Goal: Task Accomplishment & Management: Complete application form

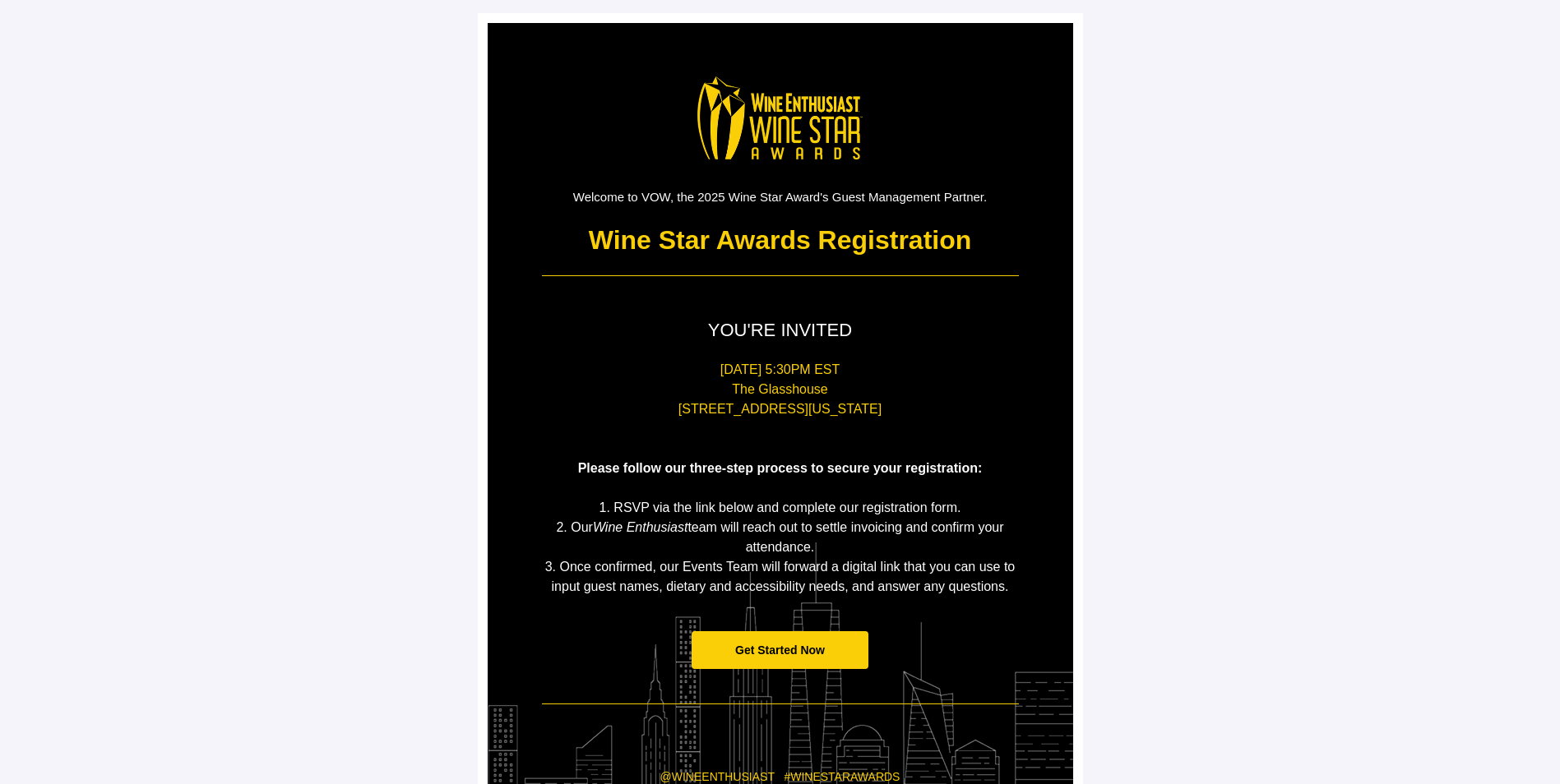
scroll to position [82, 0]
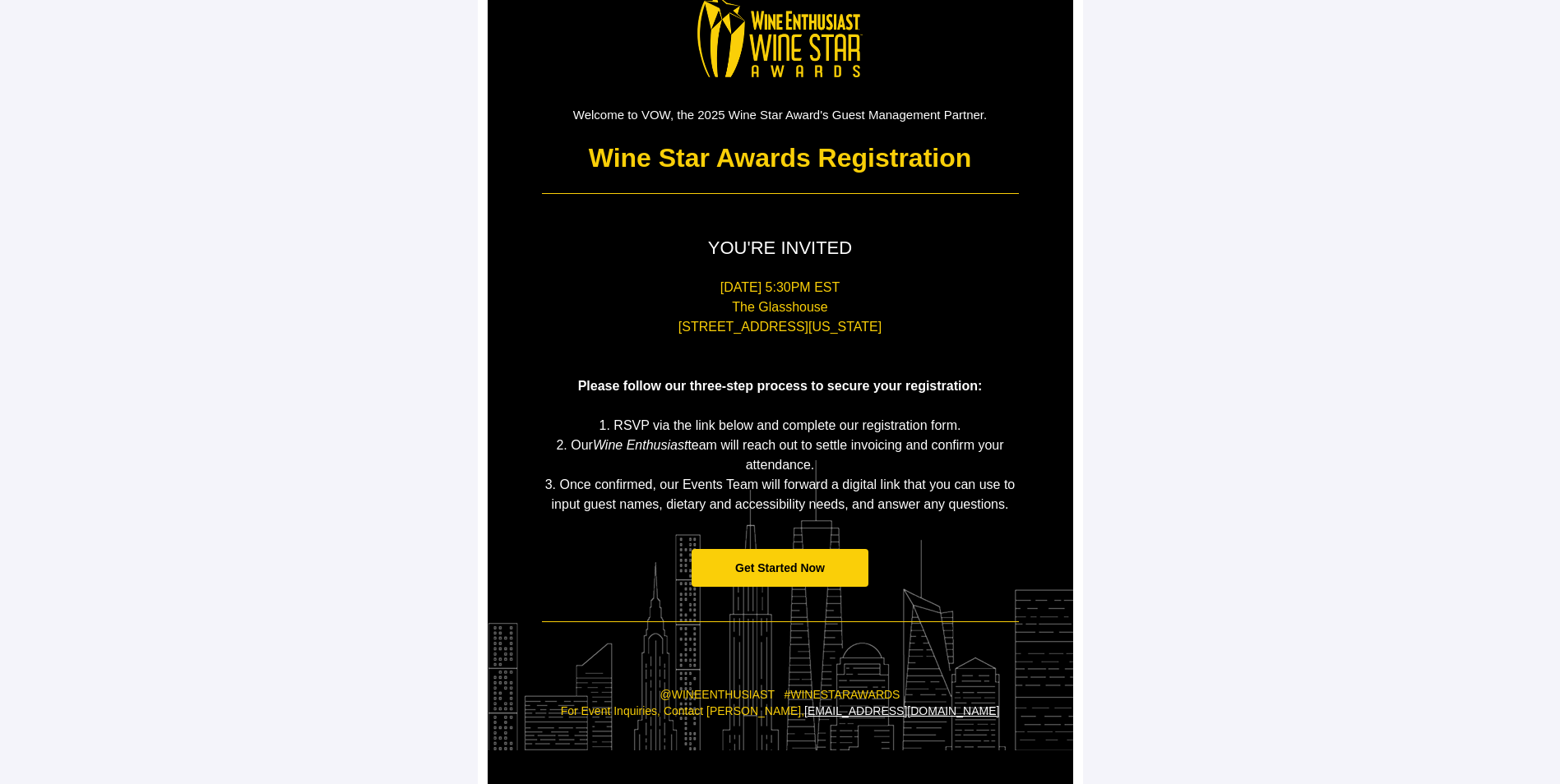
click at [805, 574] on span "Get Started Now" at bounding box center [780, 569] width 90 height 13
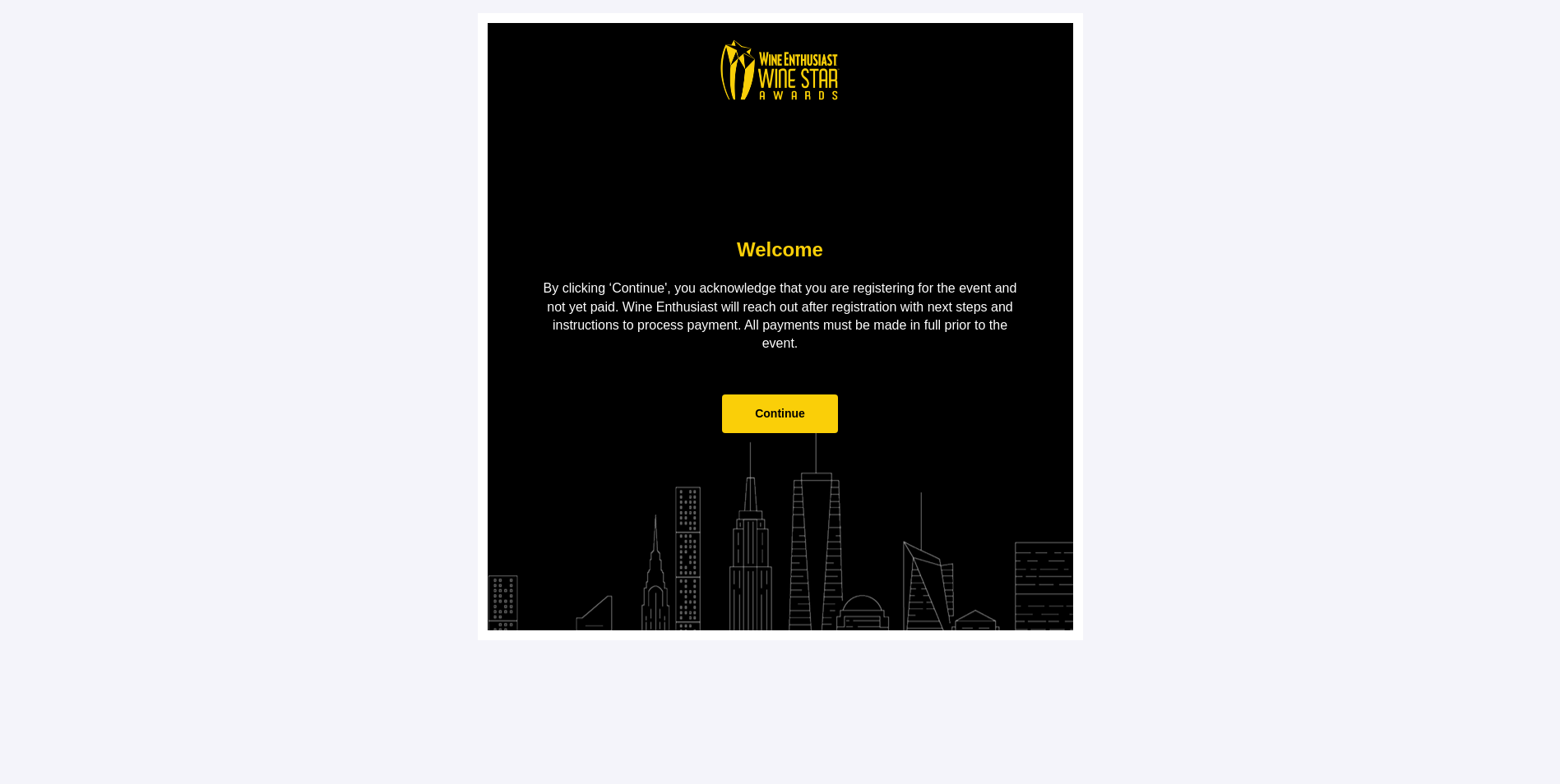
click at [778, 413] on span "Continue" at bounding box center [780, 413] width 50 height 13
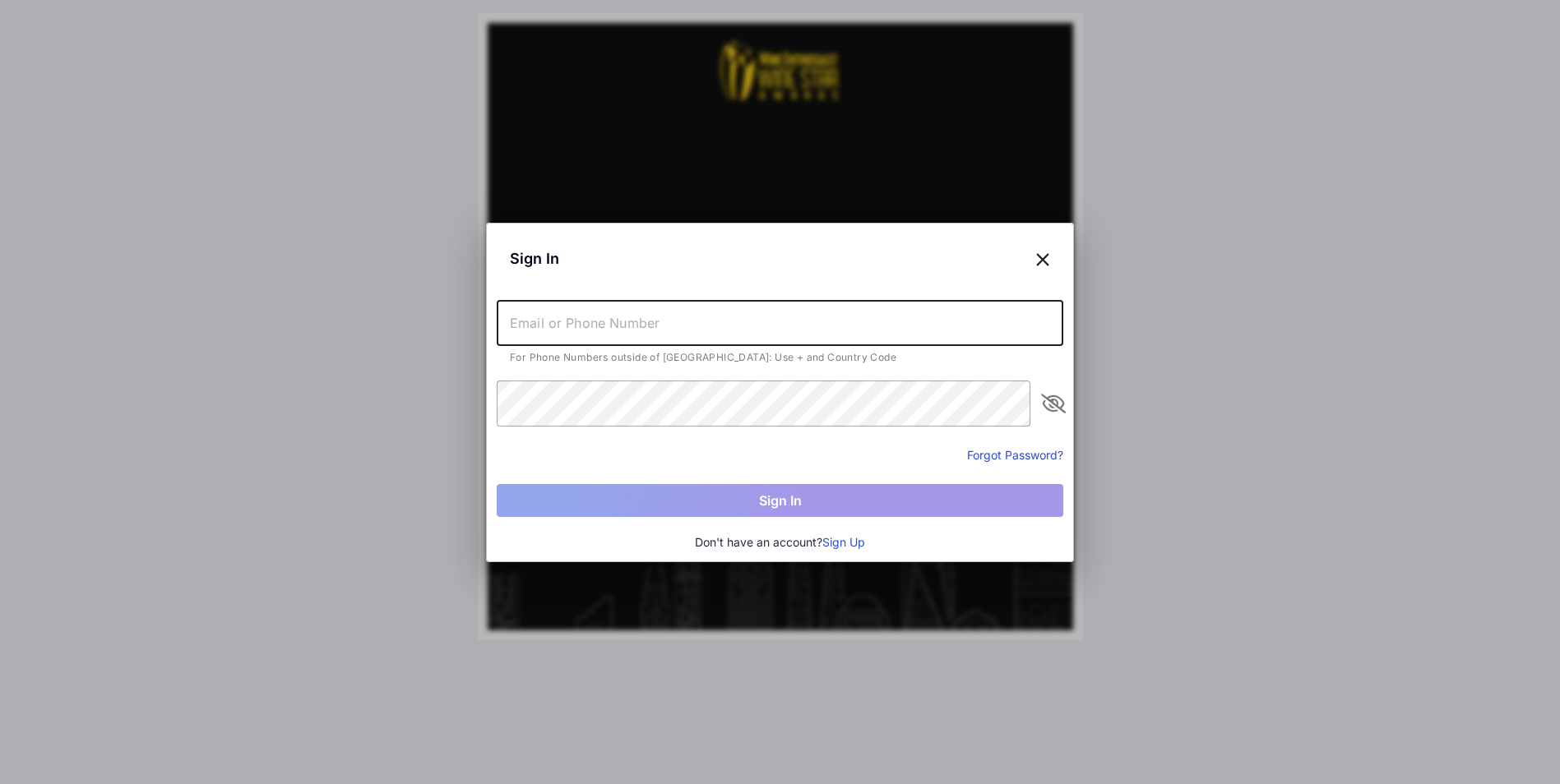
click at [549, 326] on input "text" at bounding box center [780, 323] width 567 height 46
type input "[EMAIL_ADDRESS][DOMAIN_NAME]"
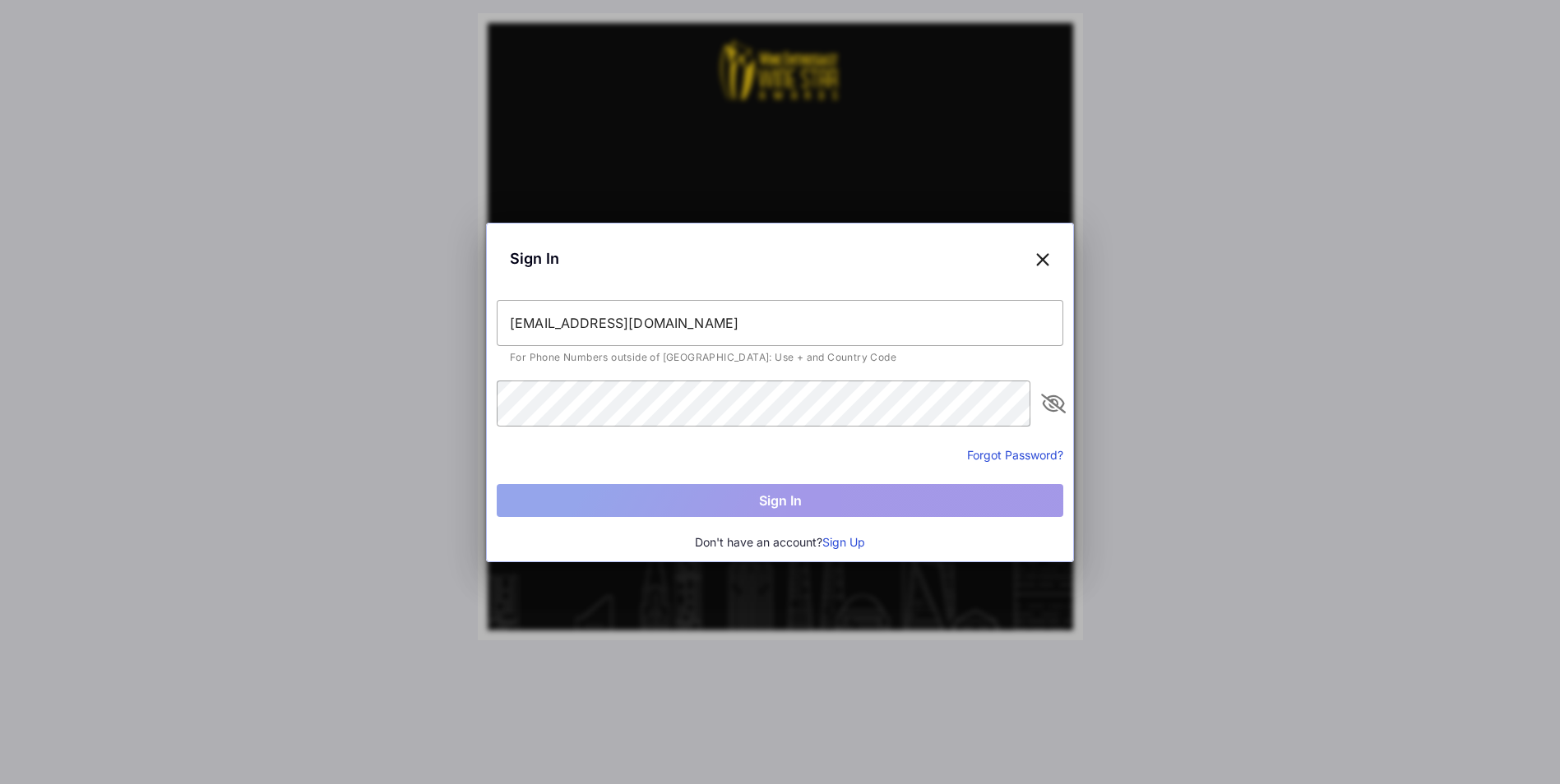
click at [1044, 255] on icon at bounding box center [1043, 258] width 15 height 23
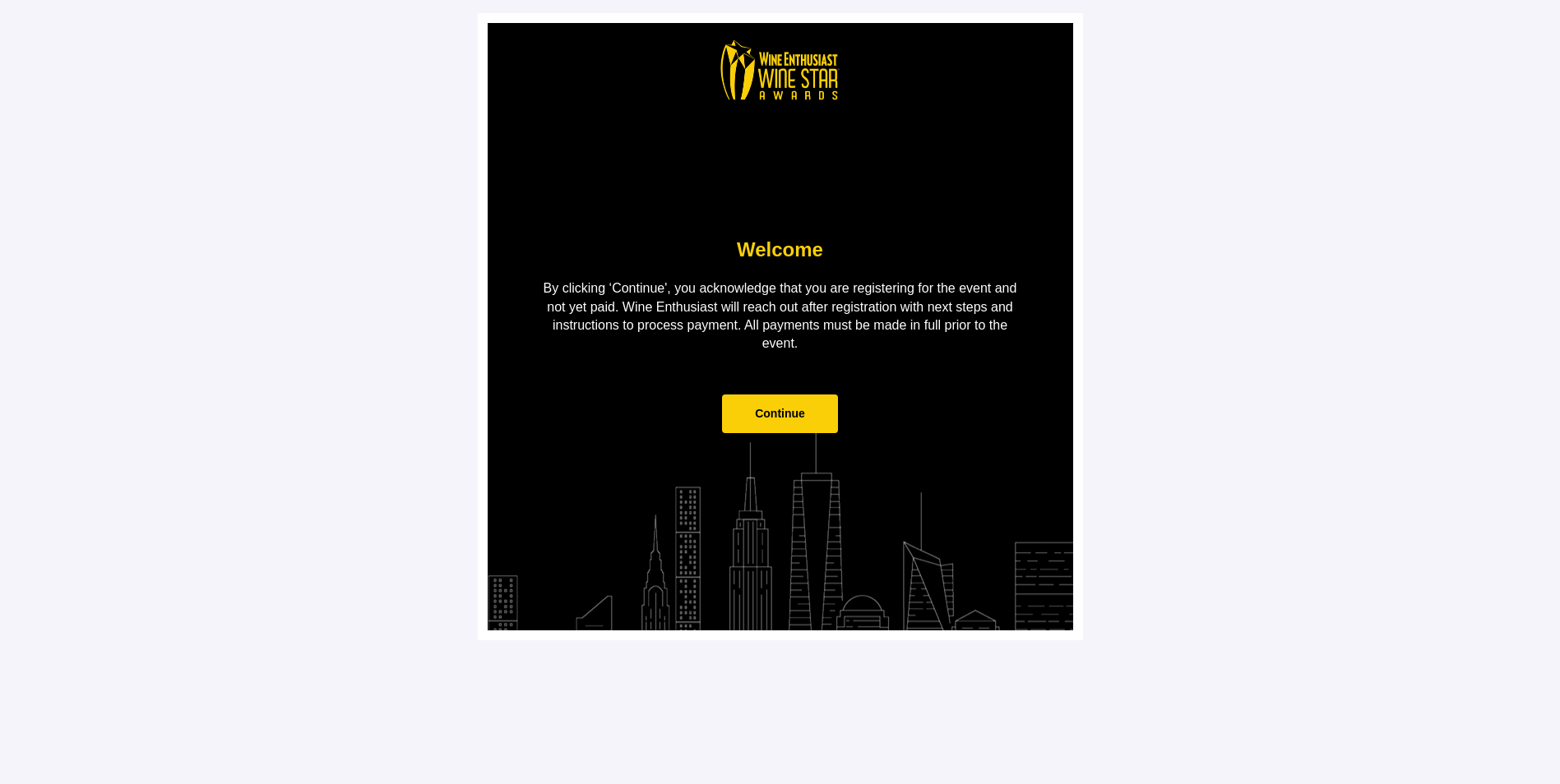
click at [772, 395] on span "Continue" at bounding box center [780, 414] width 116 height 39
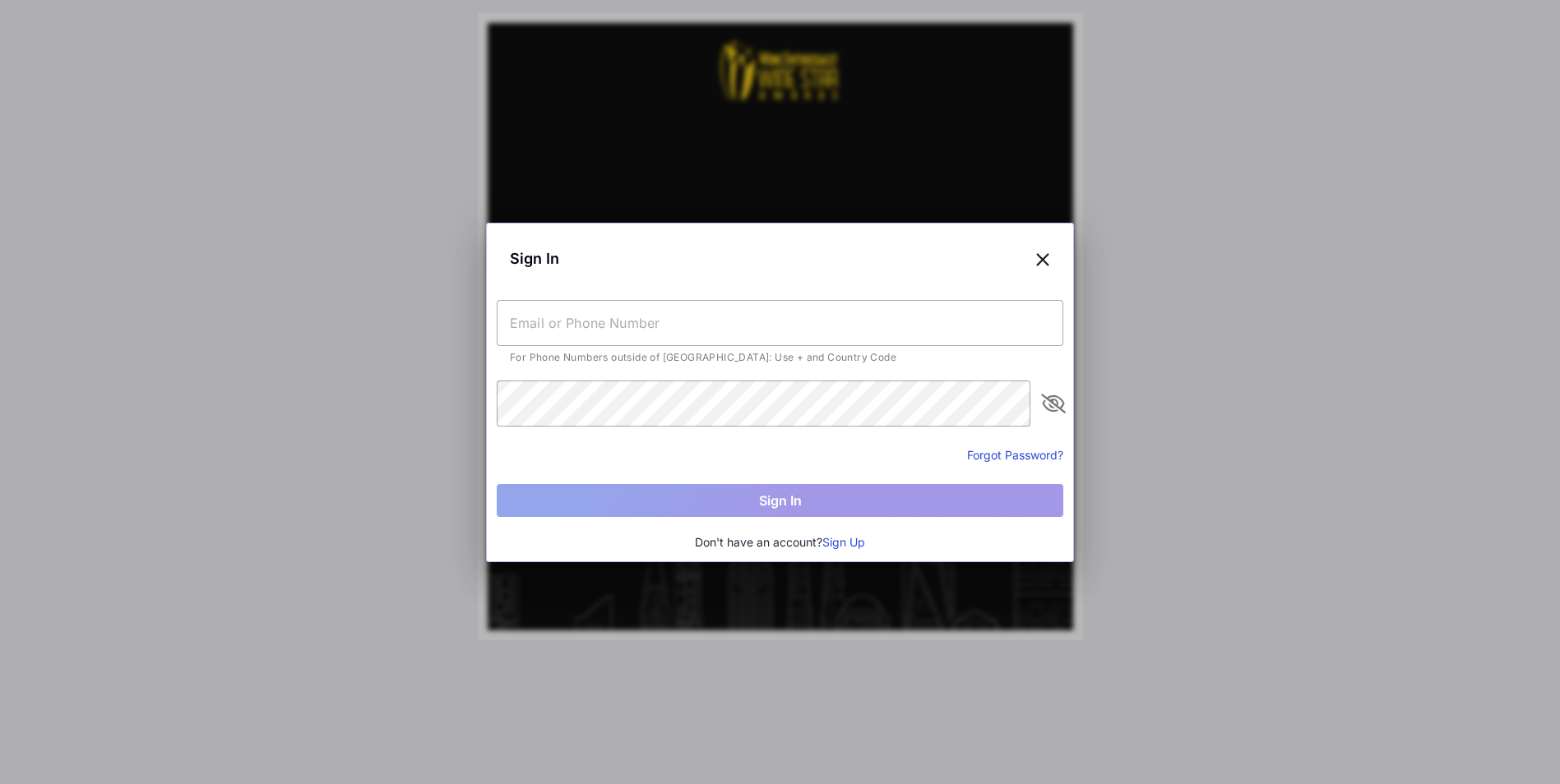
click at [847, 543] on button "Sign Up" at bounding box center [843, 543] width 43 height 18
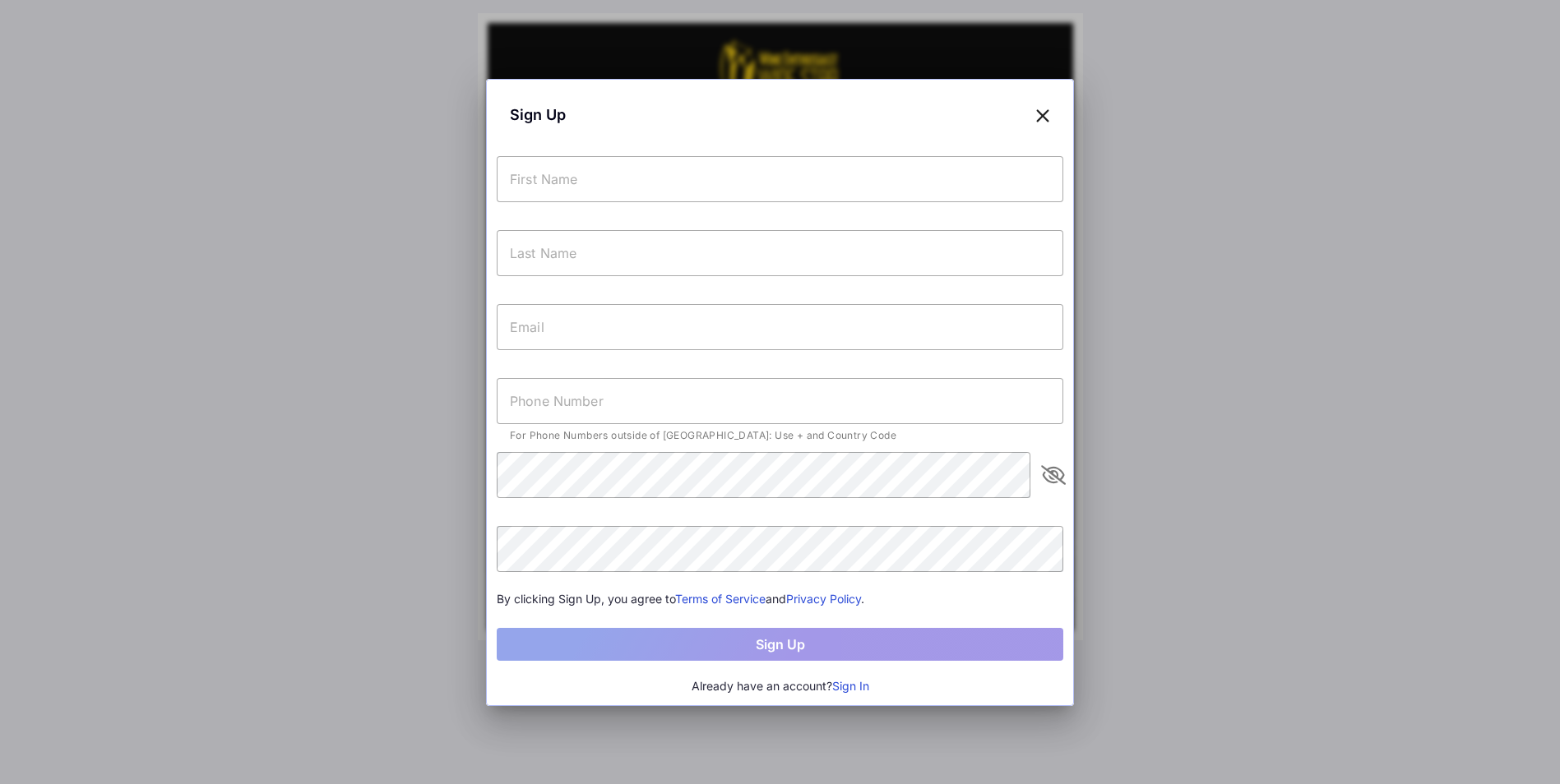
drag, startPoint x: 549, startPoint y: 184, endPoint x: 545, endPoint y: 164, distance: 20.4
click at [548, 182] on input "text" at bounding box center [780, 179] width 567 height 46
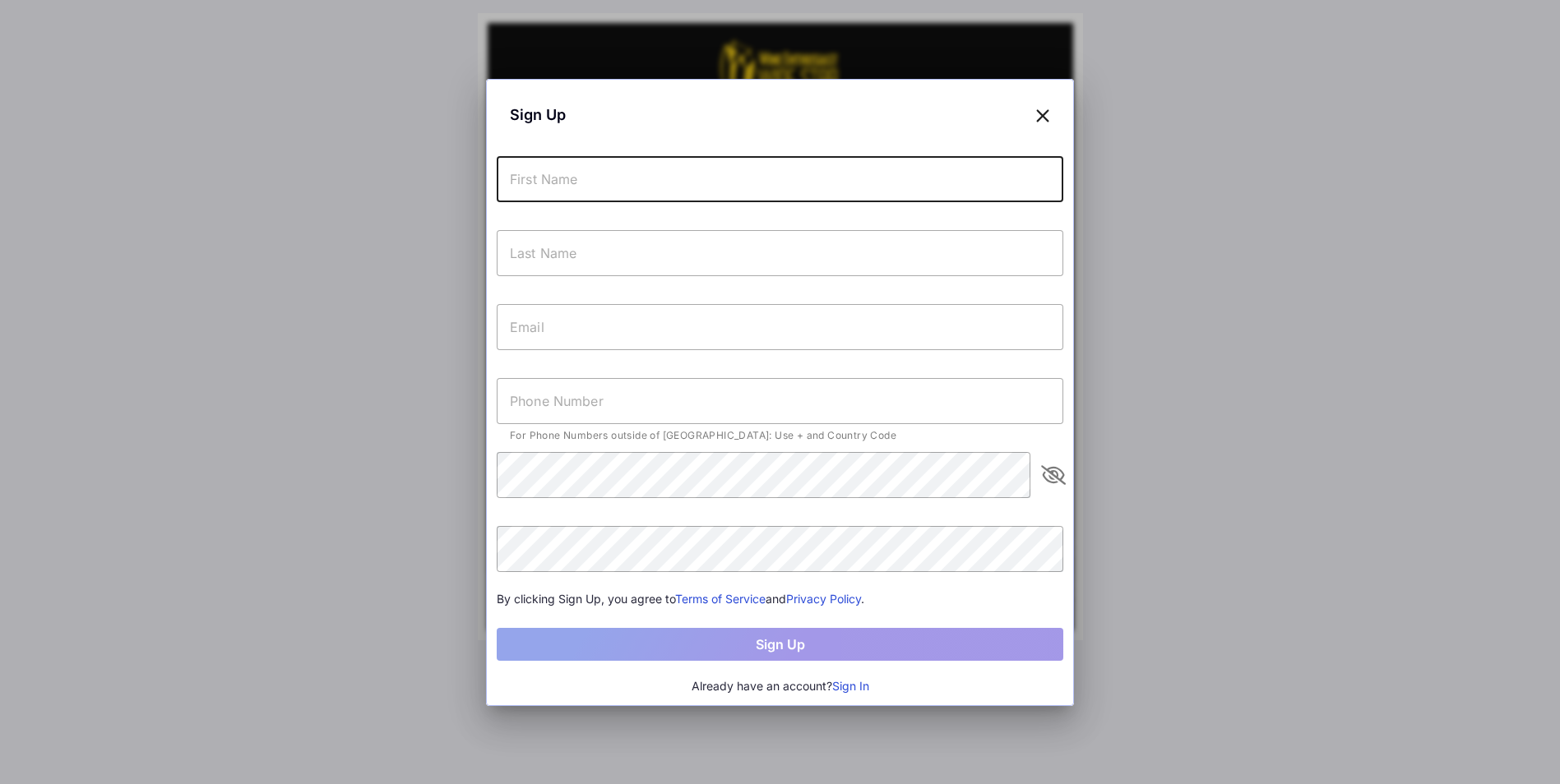
type input "[PERSON_NAME]"
type input "Devin"
type input "[EMAIL_ADDRESS][DOMAIN_NAME]"
type input "[PHONE_NUMBER]"
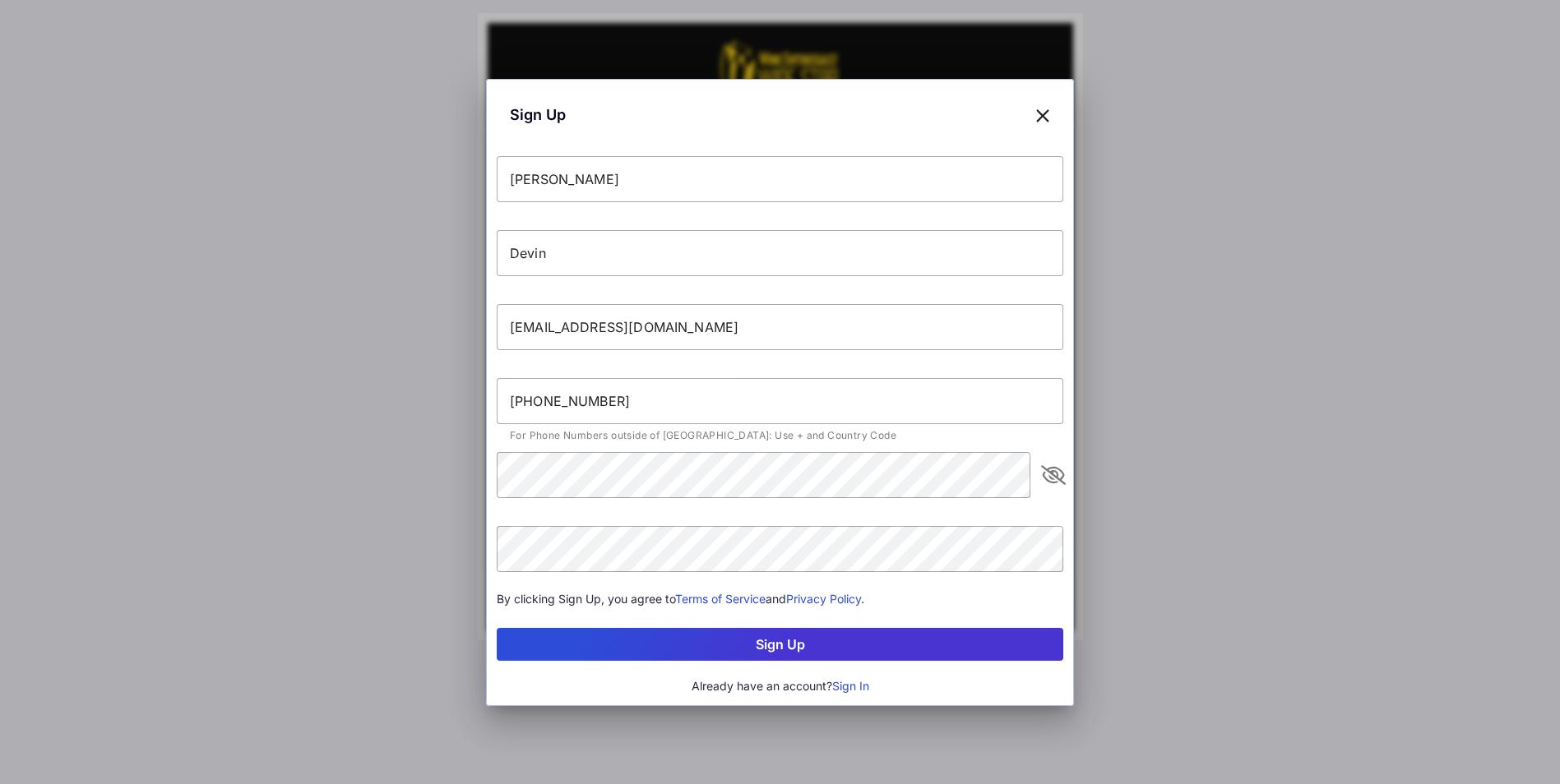
click at [1054, 474] on icon "appended action" at bounding box center [1053, 475] width 20 height 20
click at [785, 646] on button "Sign Up" at bounding box center [780, 644] width 567 height 33
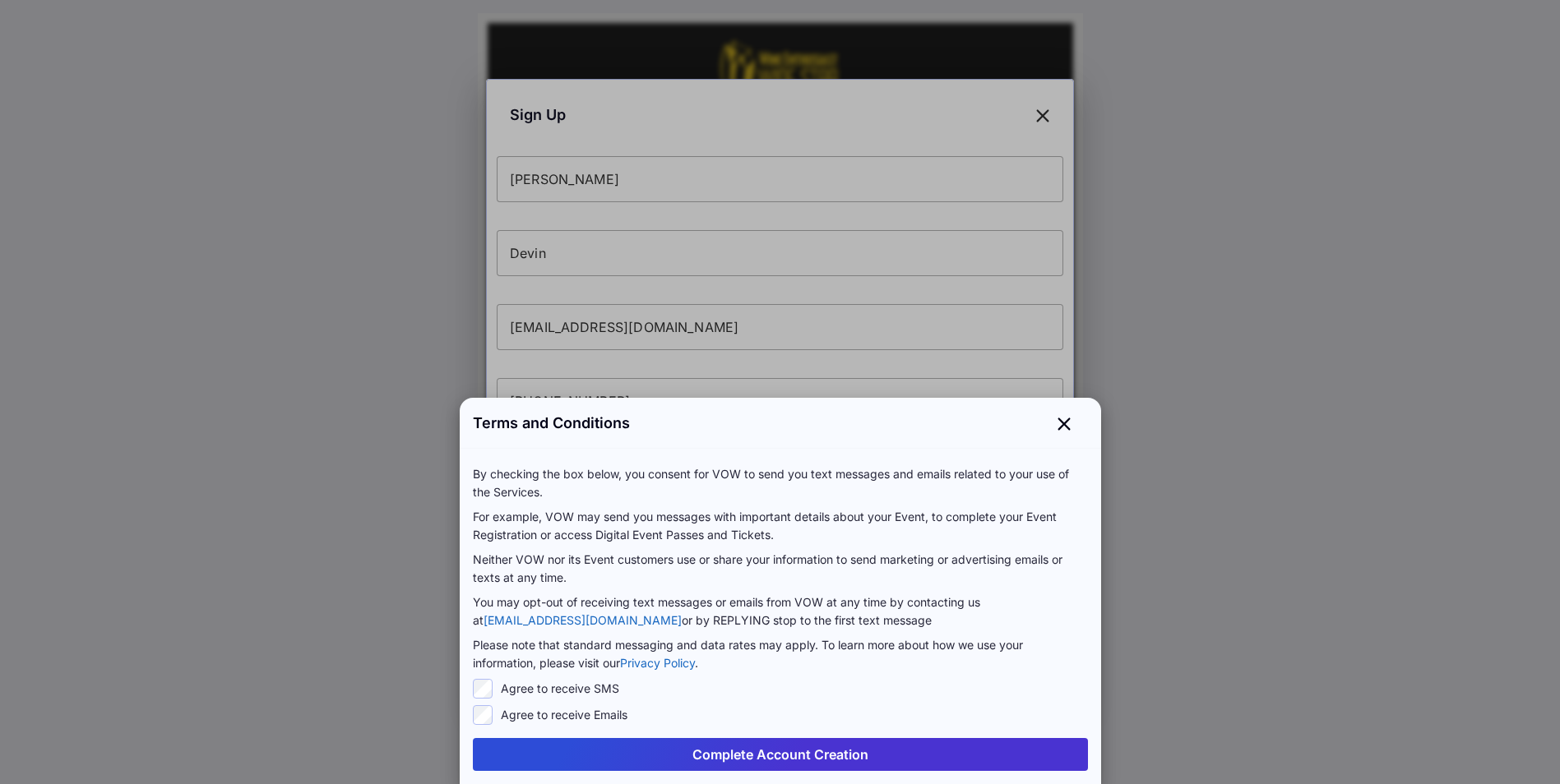
click at [753, 755] on button "Complete Account Creation" at bounding box center [780, 754] width 615 height 33
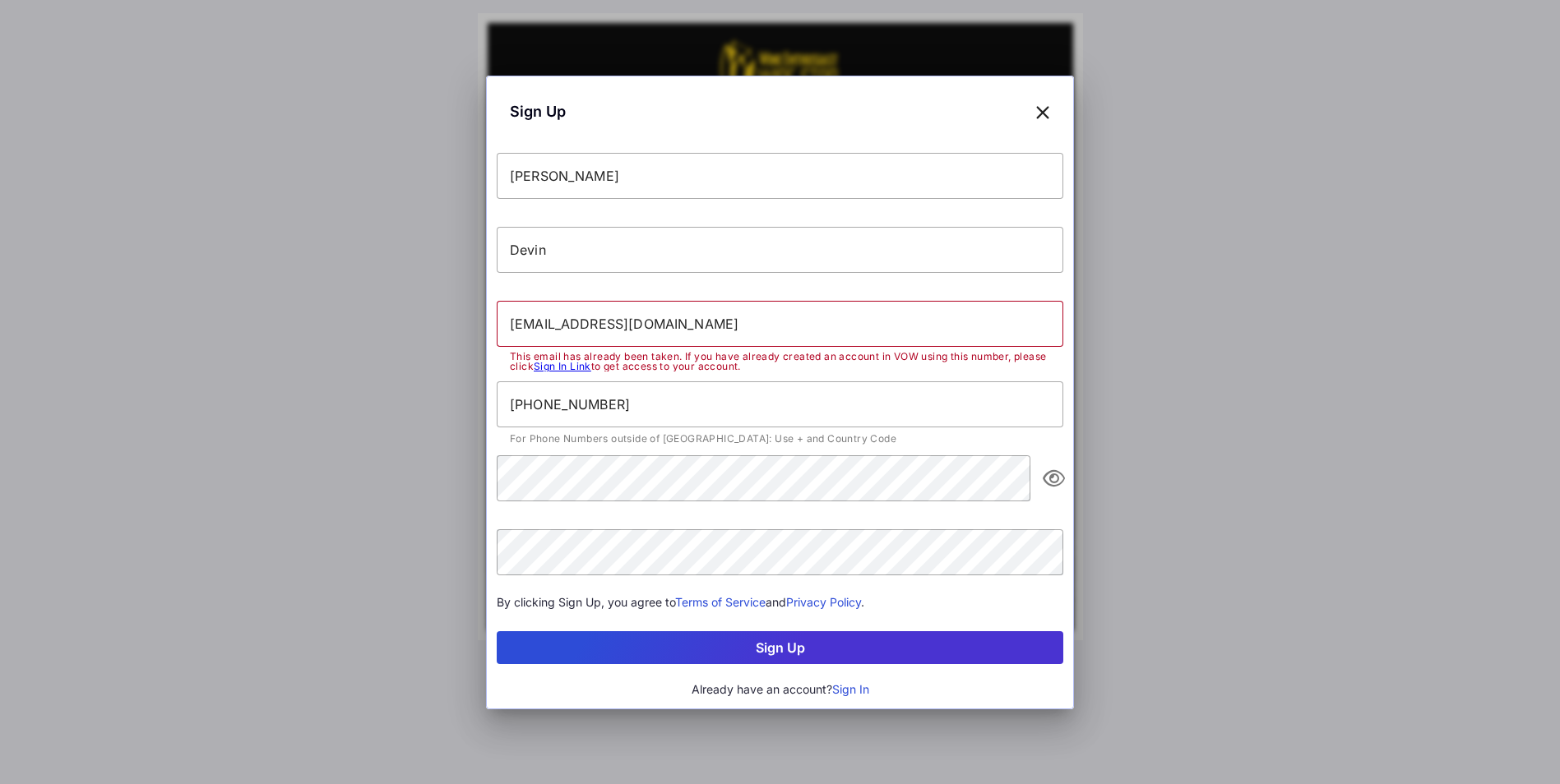
click at [1039, 109] on icon at bounding box center [1043, 112] width 15 height 23
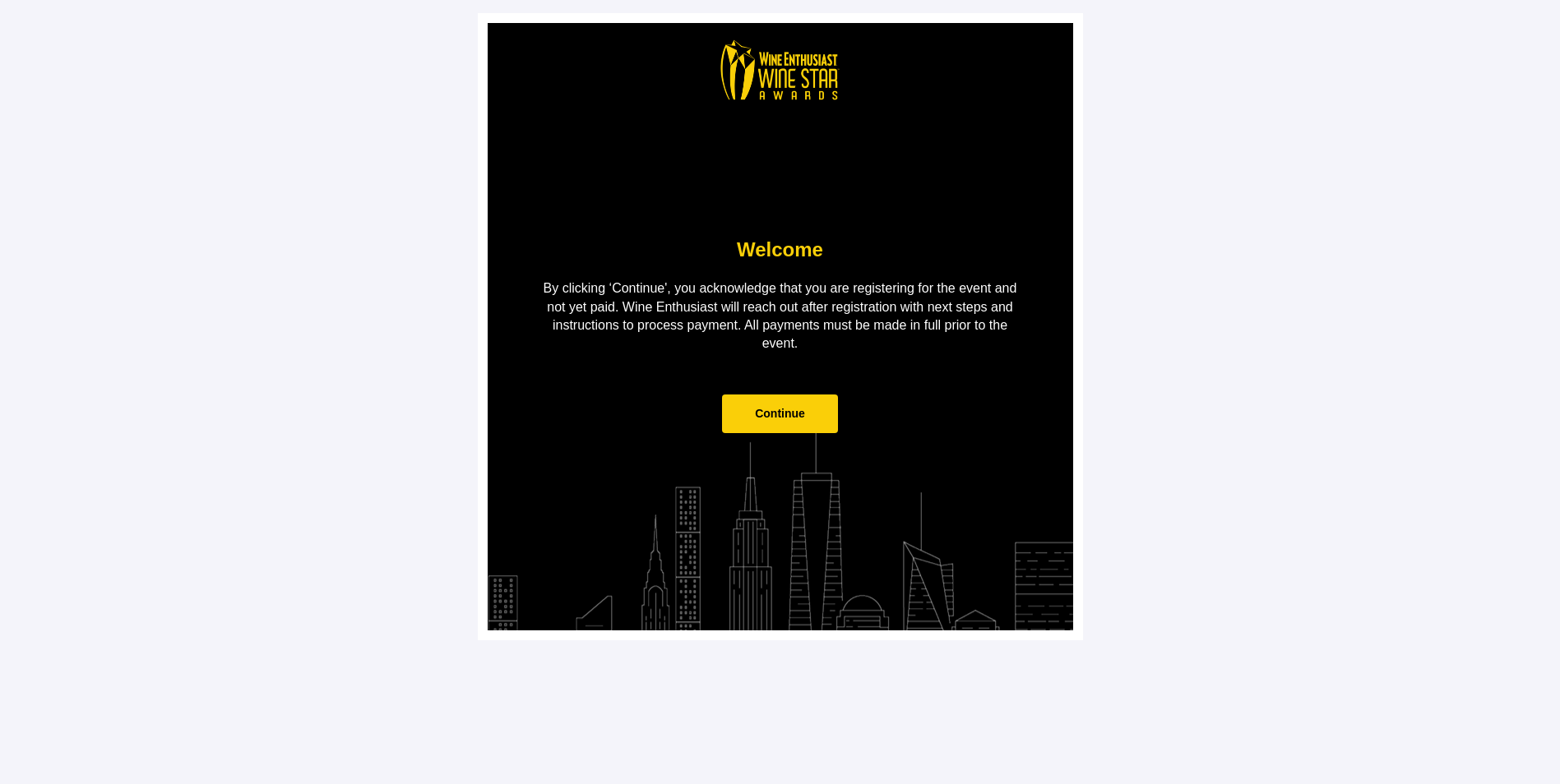
click at [777, 402] on span "Continue" at bounding box center [780, 414] width 116 height 39
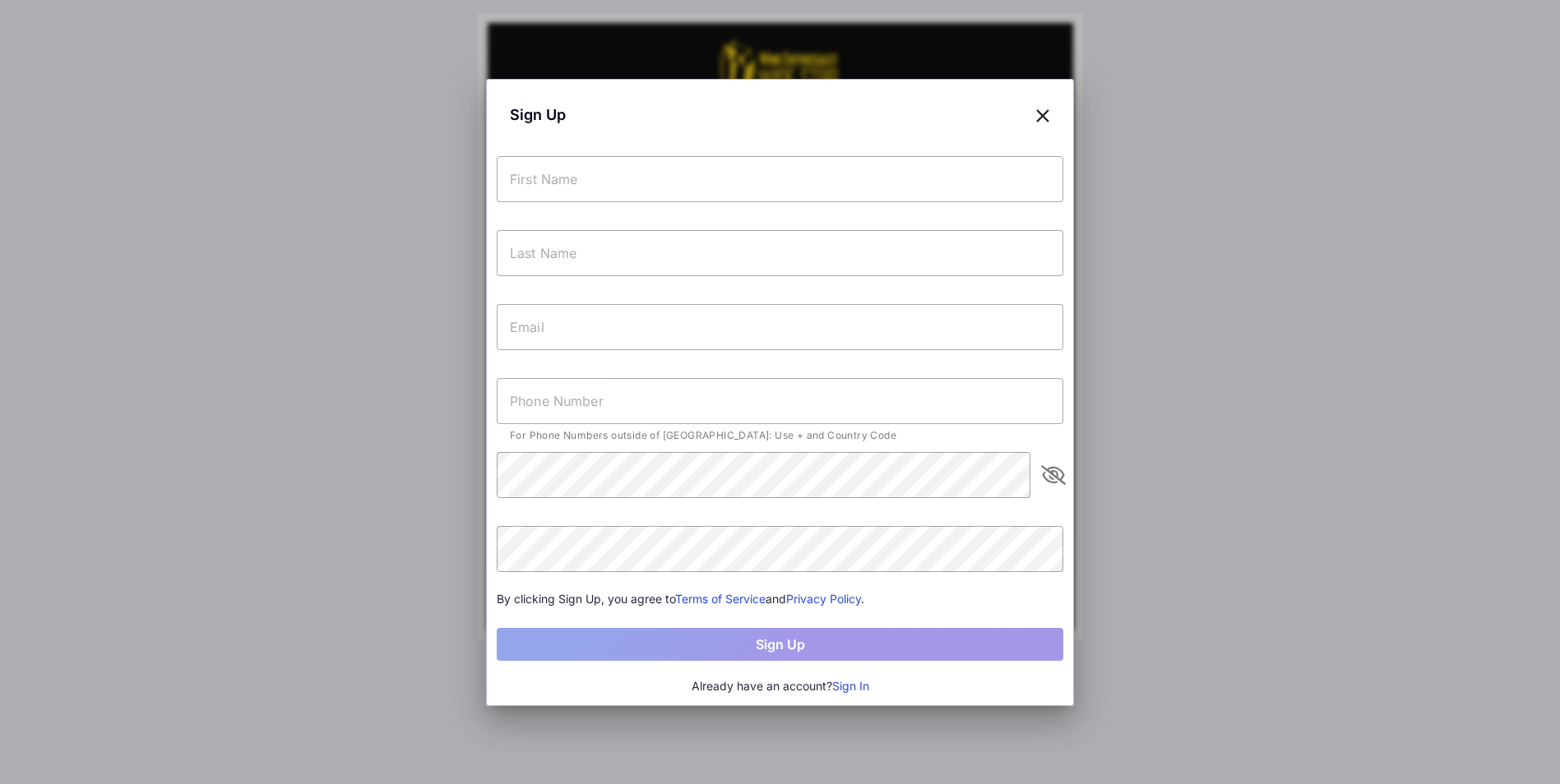
click at [853, 689] on button "Sign In" at bounding box center [850, 687] width 37 height 18
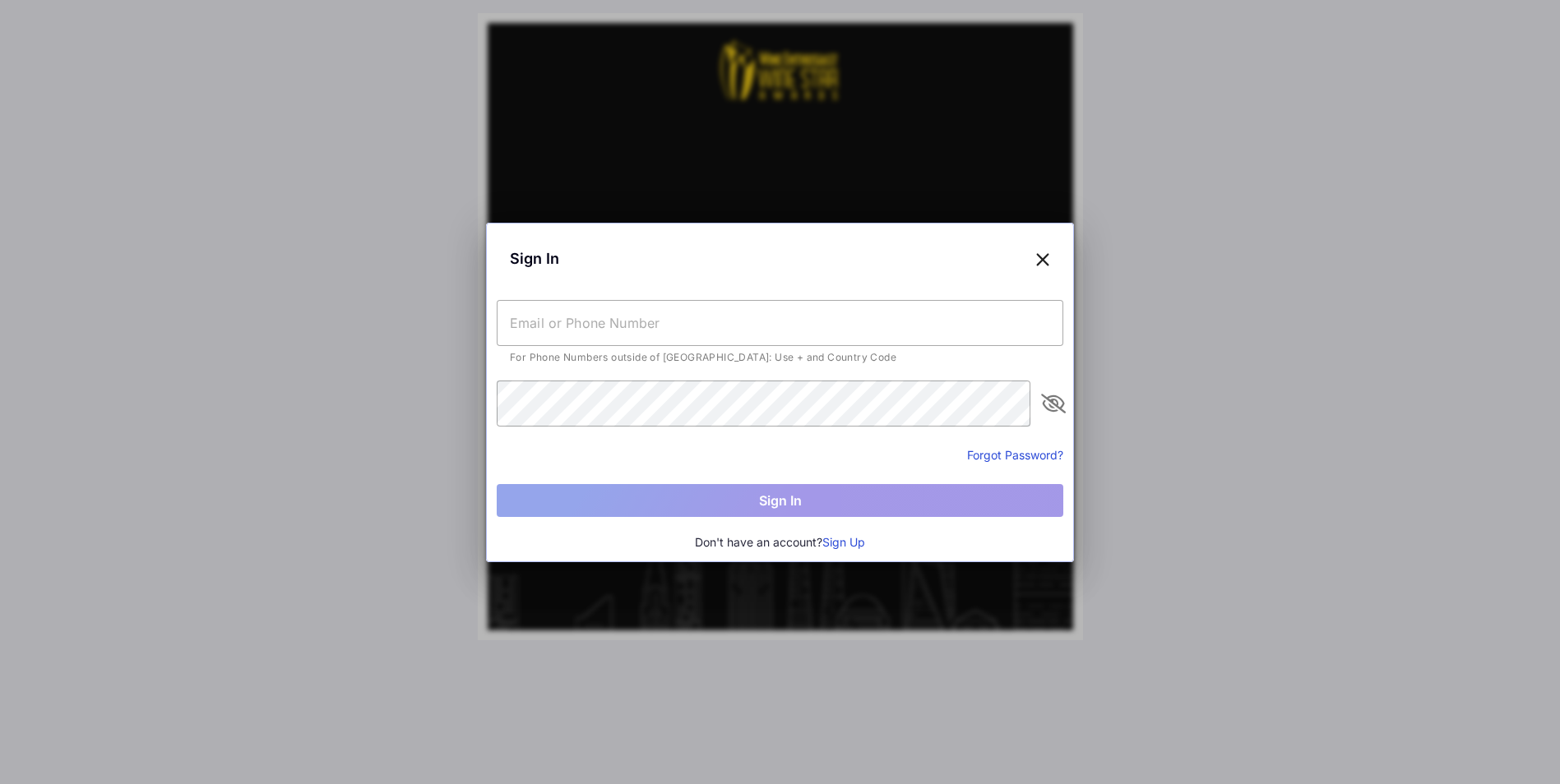
click at [532, 325] on input "text" at bounding box center [780, 323] width 567 height 46
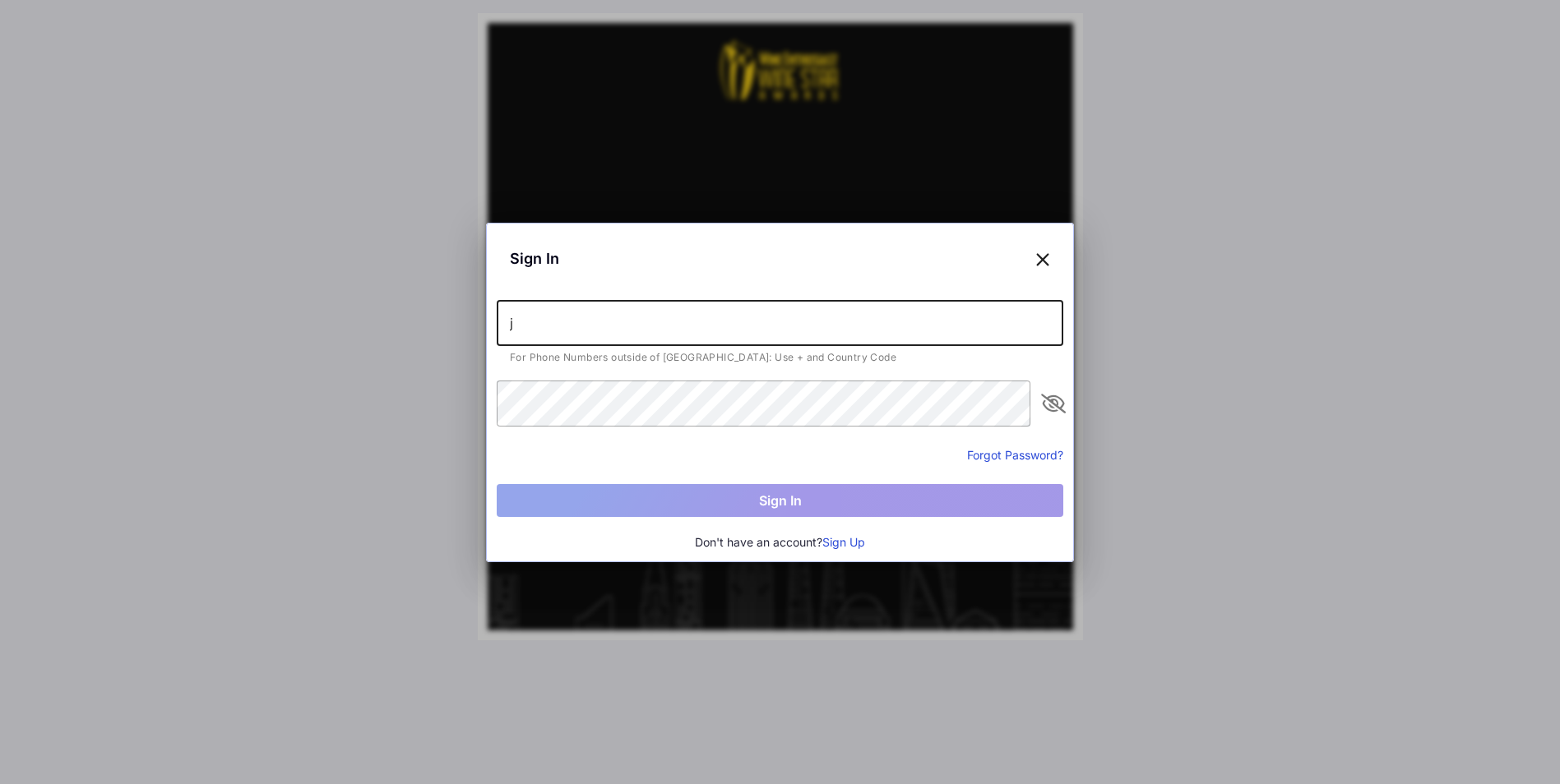
type input "[EMAIL_ADDRESS][DOMAIN_NAME]"
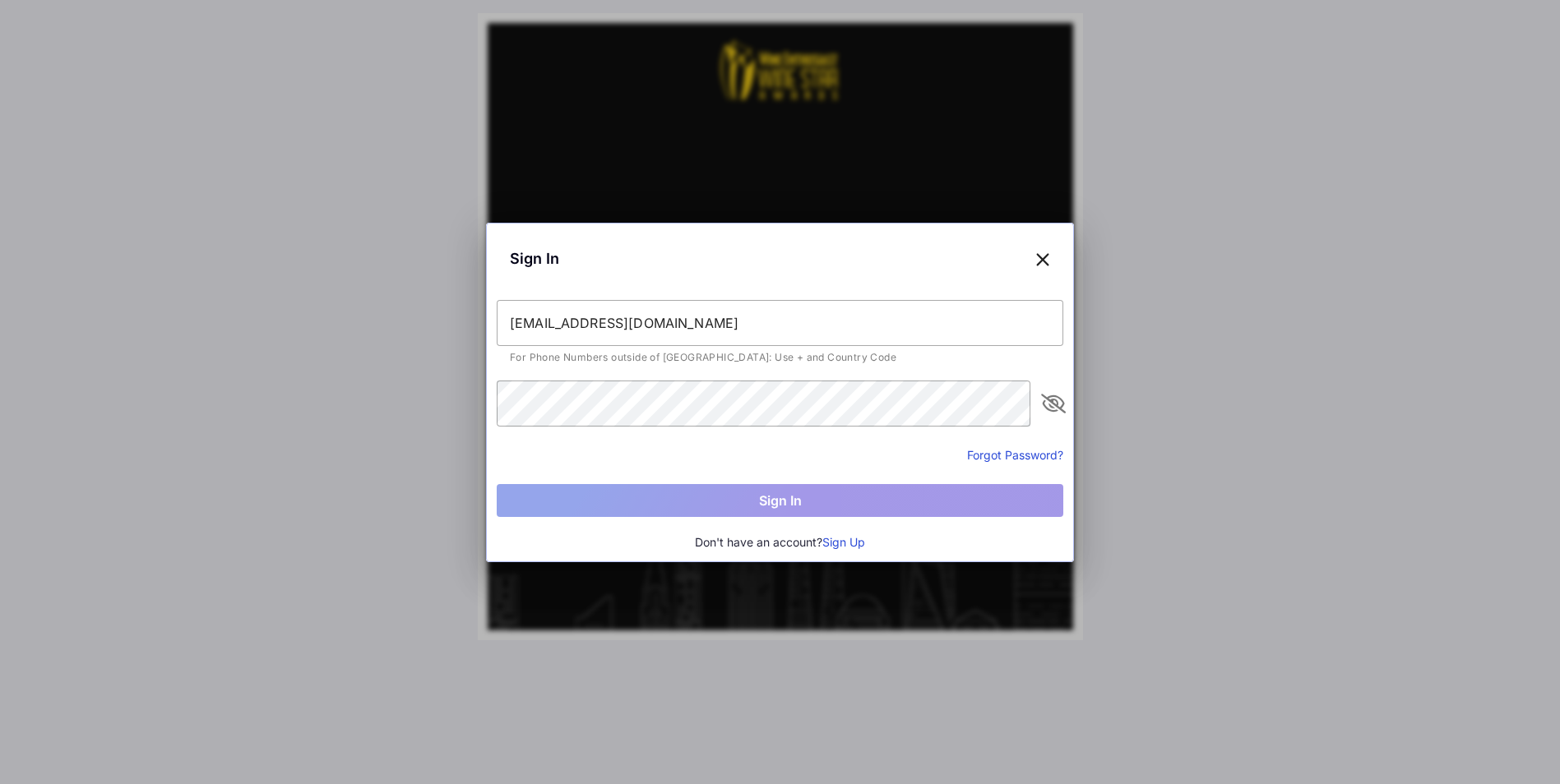
click at [986, 452] on button "Forgot Password?" at bounding box center [1015, 454] width 96 height 18
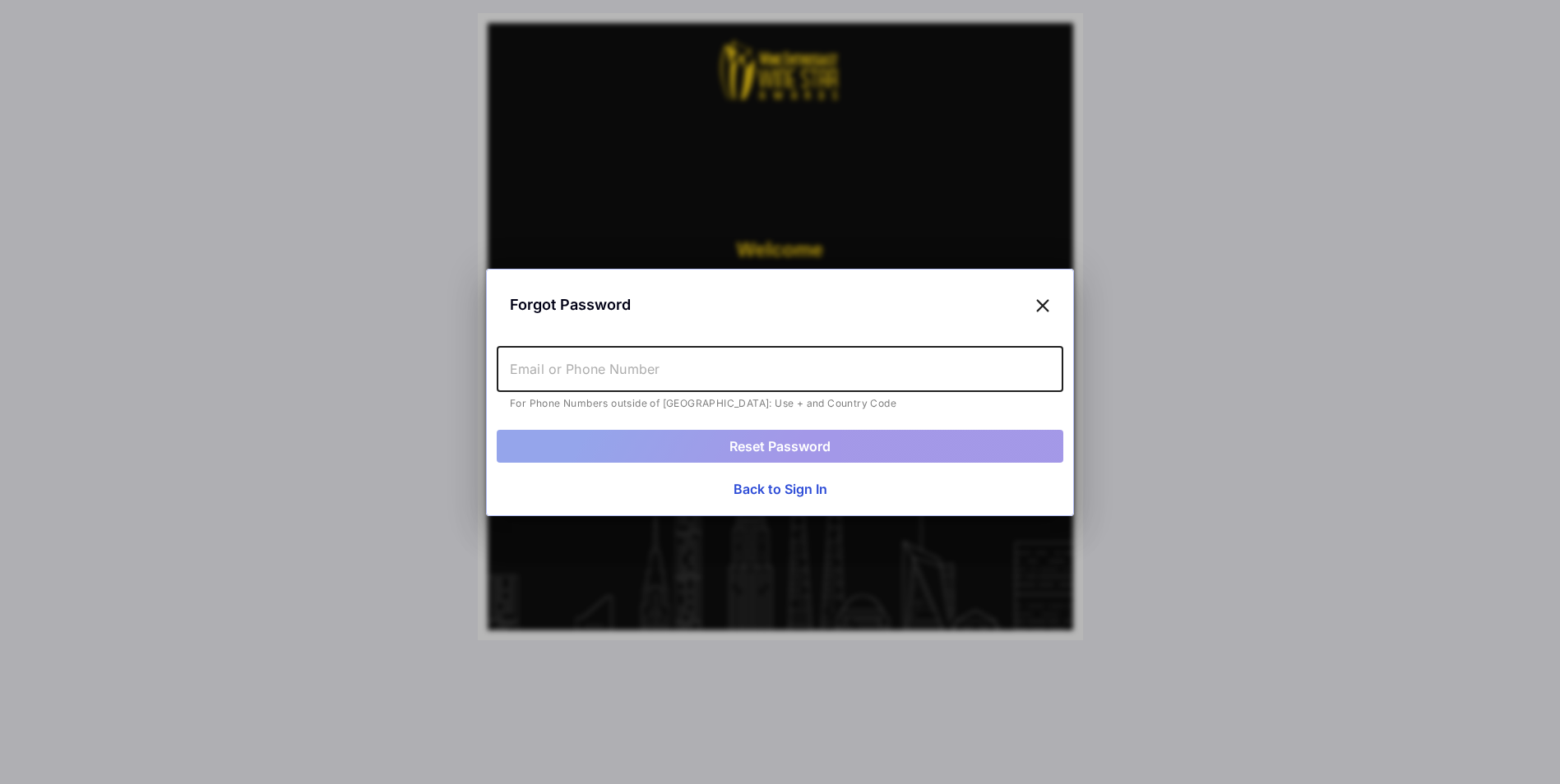
click at [559, 370] on input "text" at bounding box center [780, 369] width 567 height 46
type input "[EMAIL_ADDRESS][DOMAIN_NAME]"
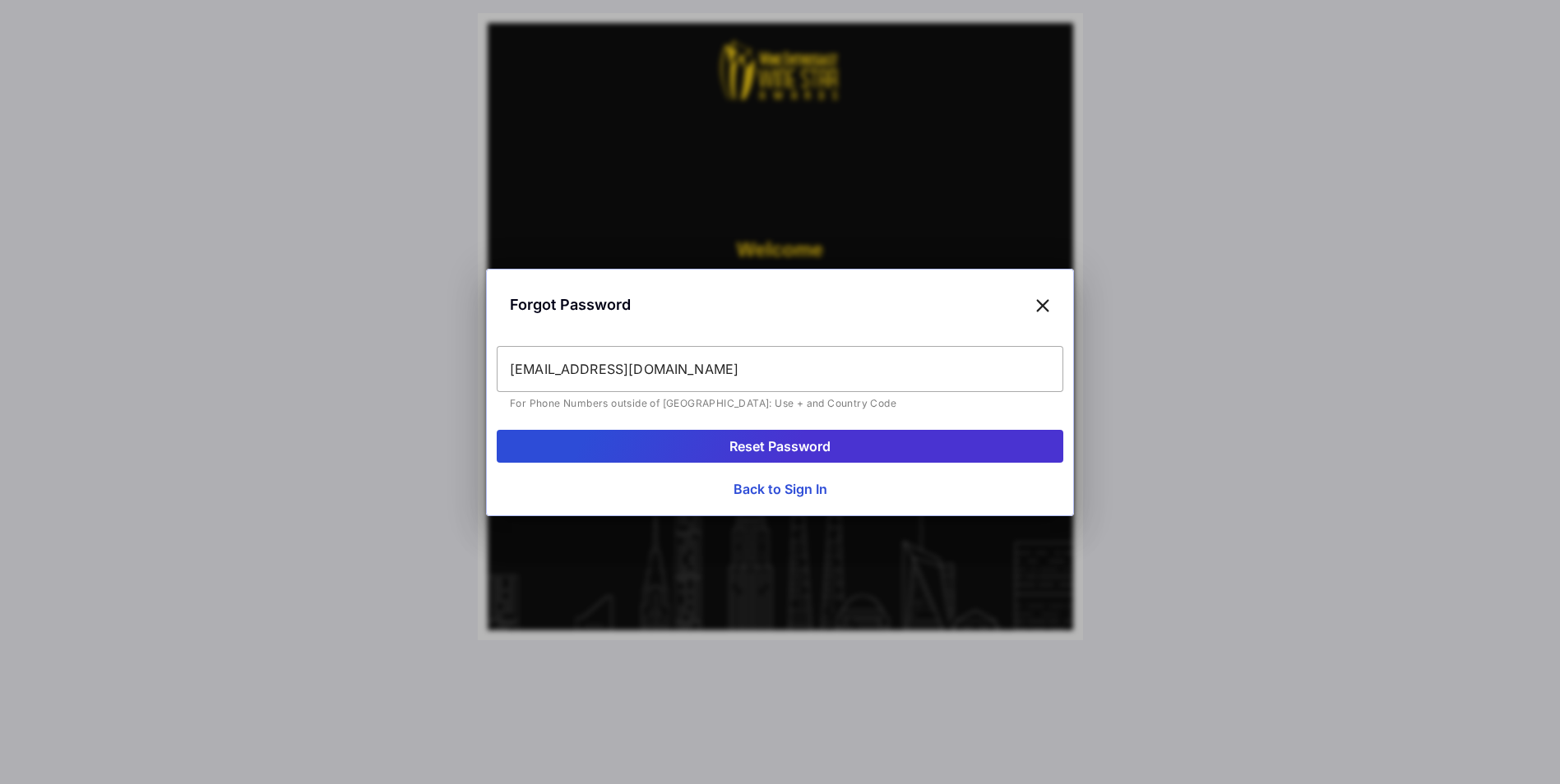
click at [807, 442] on button "Reset Password" at bounding box center [780, 446] width 567 height 33
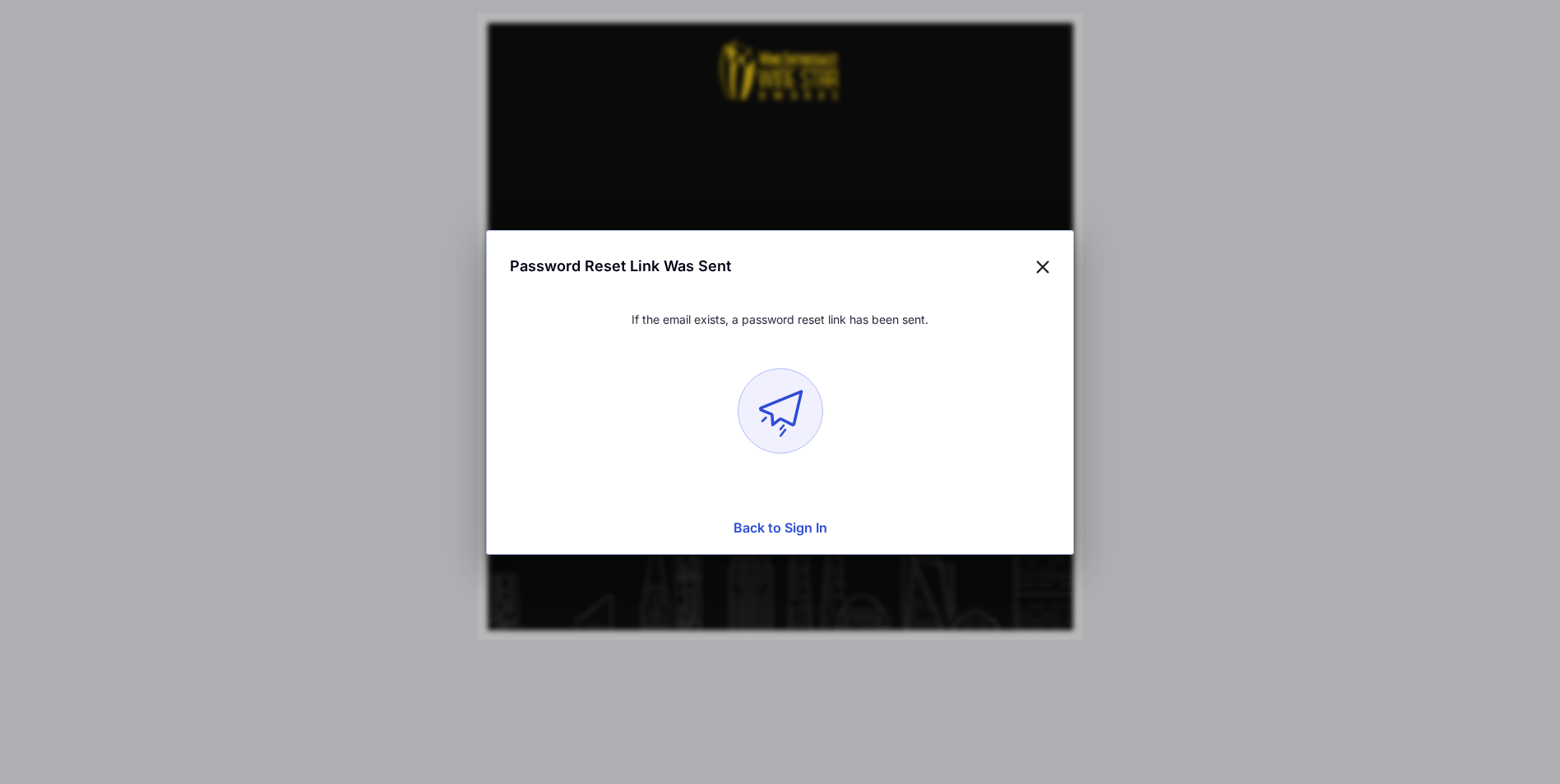
click at [884, 140] on div at bounding box center [780, 392] width 1560 height 784
click at [1042, 262] on icon at bounding box center [1043, 266] width 15 height 23
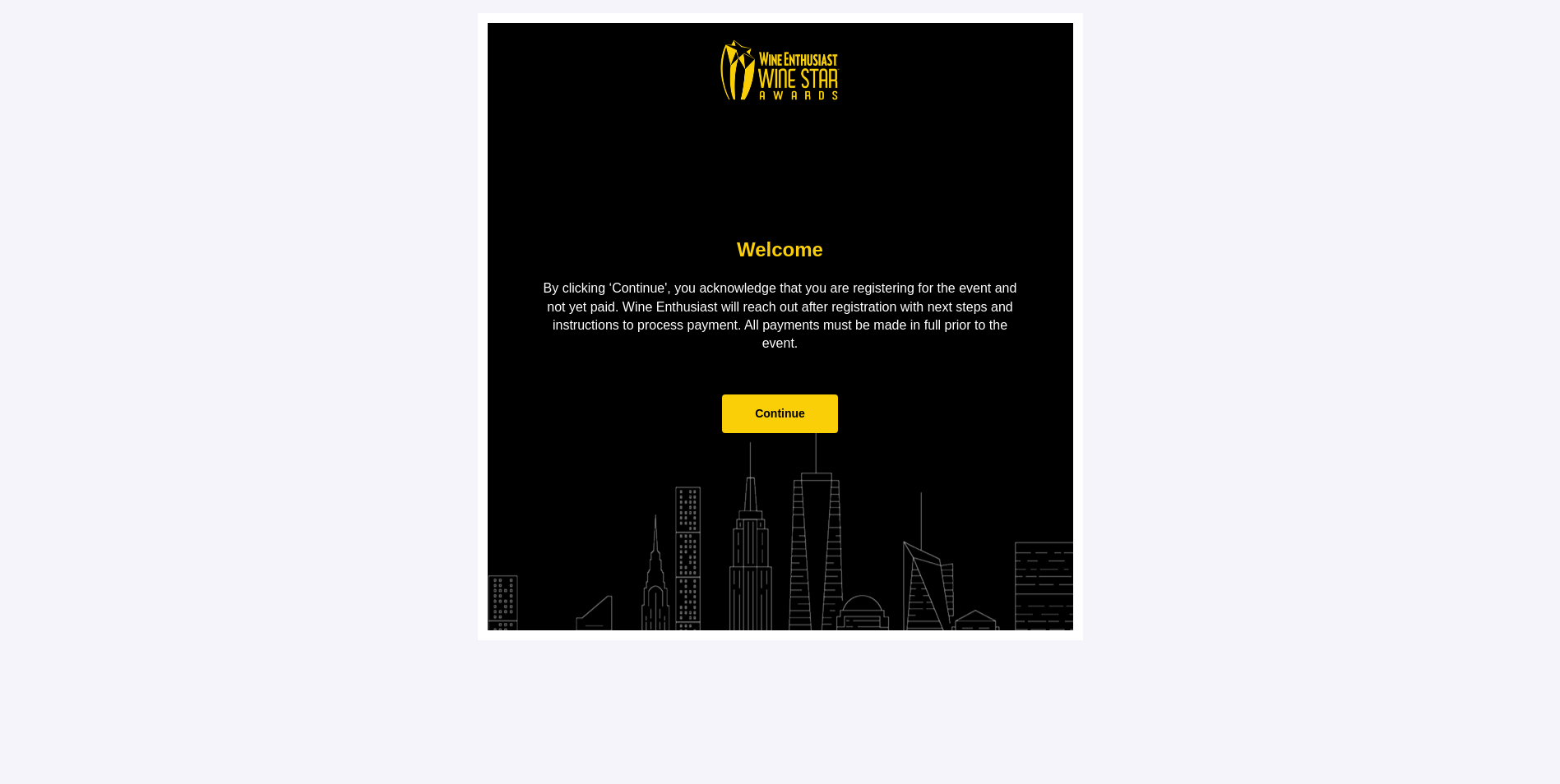
click at [200, 16] on main "Welcome By clicking ‘Continue', you acknowledge that you are registering for th…" at bounding box center [780, 392] width 1560 height 784
